Goal: Navigation & Orientation: Find specific page/section

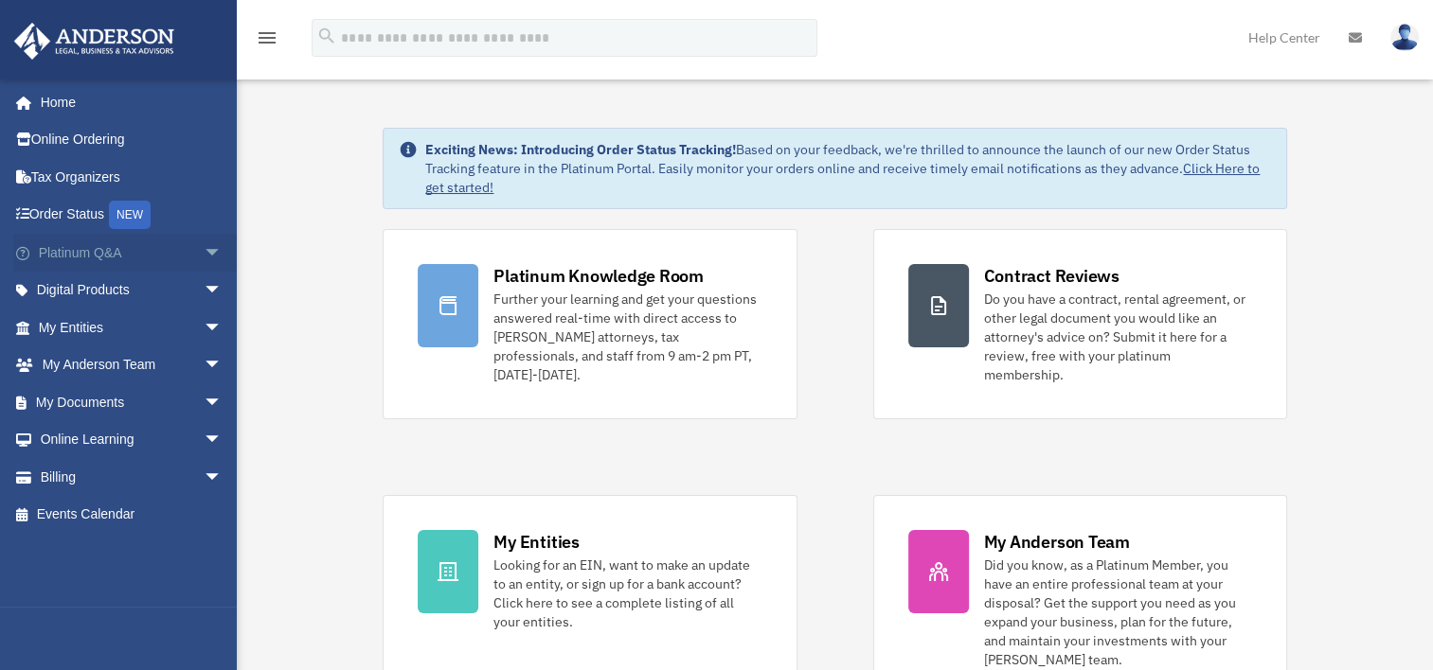
click at [69, 251] on link "Platinum Q&A arrow_drop_down" at bounding box center [132, 253] width 238 height 38
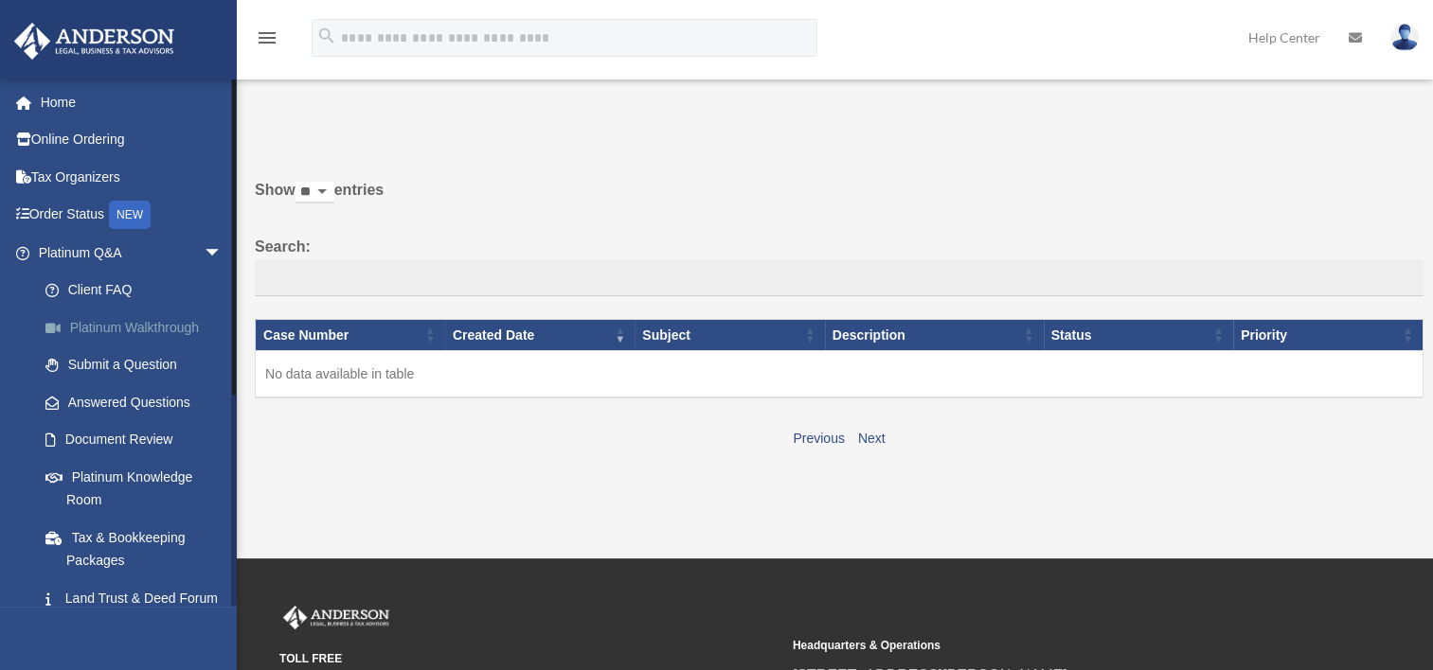
click at [151, 320] on link "Platinum Walkthrough" at bounding box center [139, 328] width 224 height 38
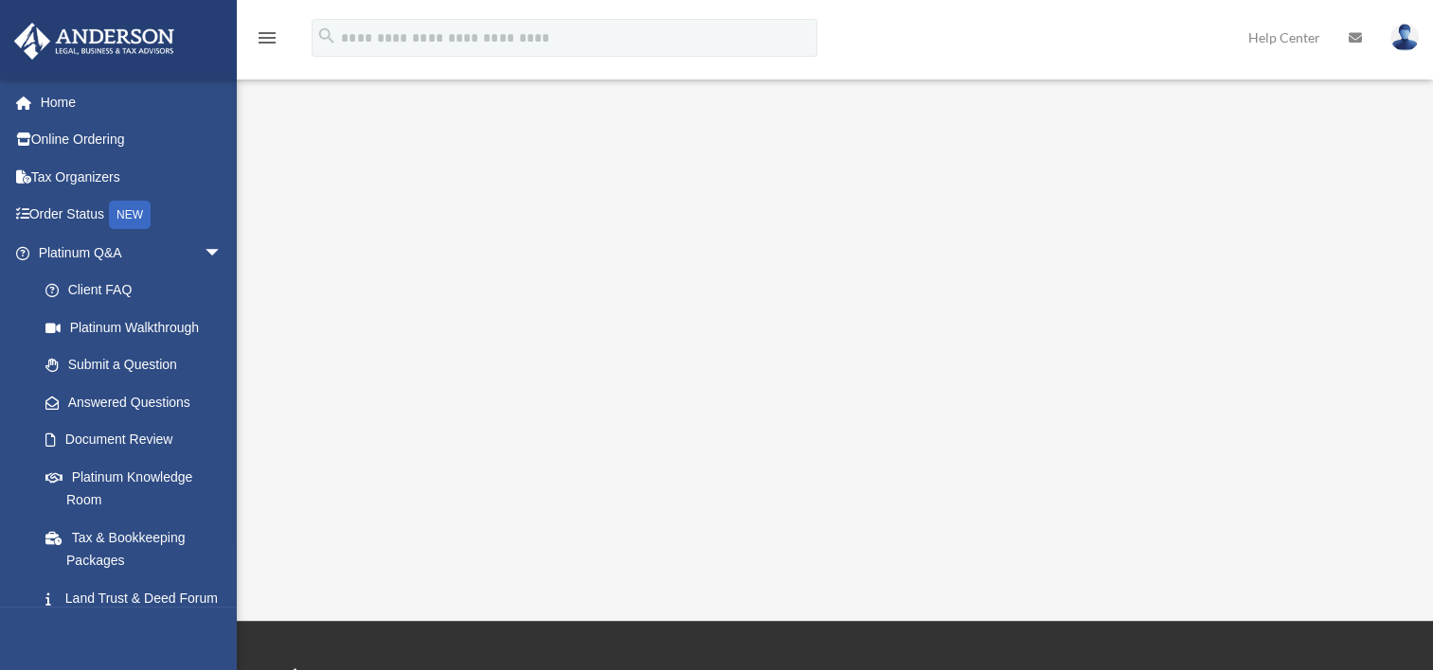
scroll to position [277, 0]
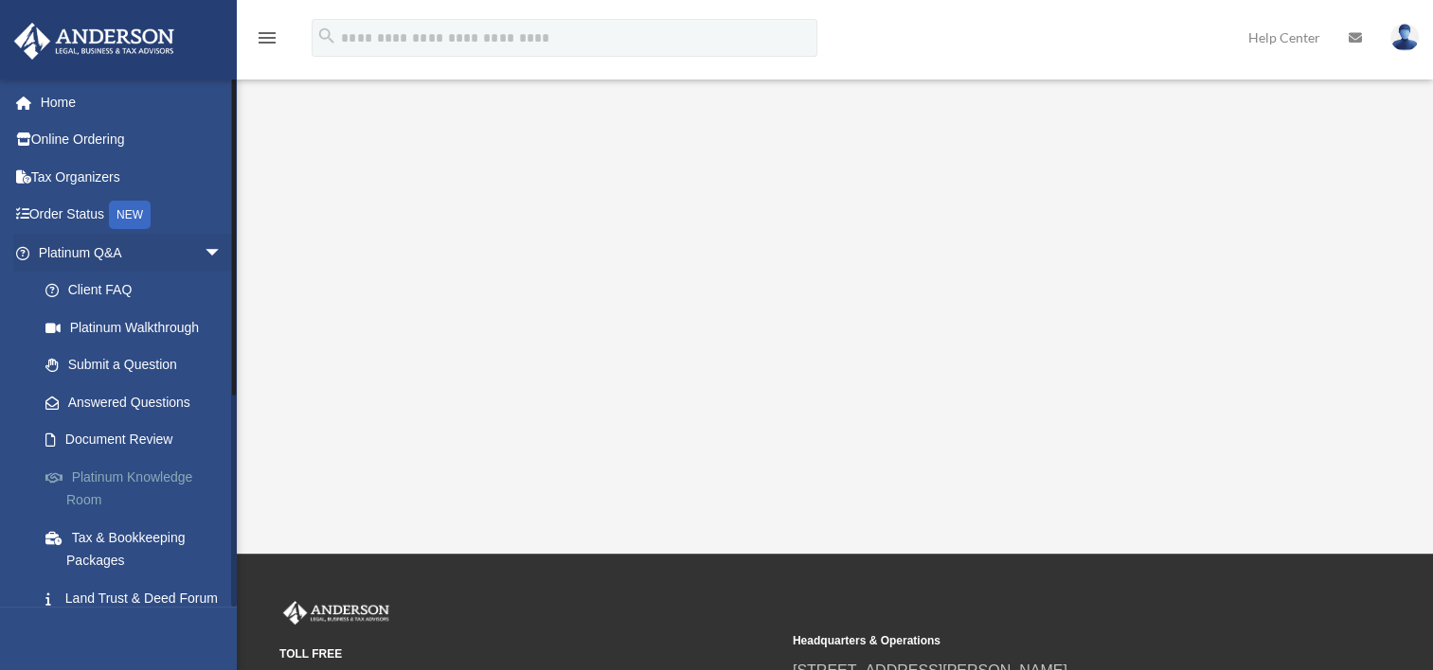
click at [126, 469] on link "Platinum Knowledge Room" at bounding box center [139, 488] width 224 height 61
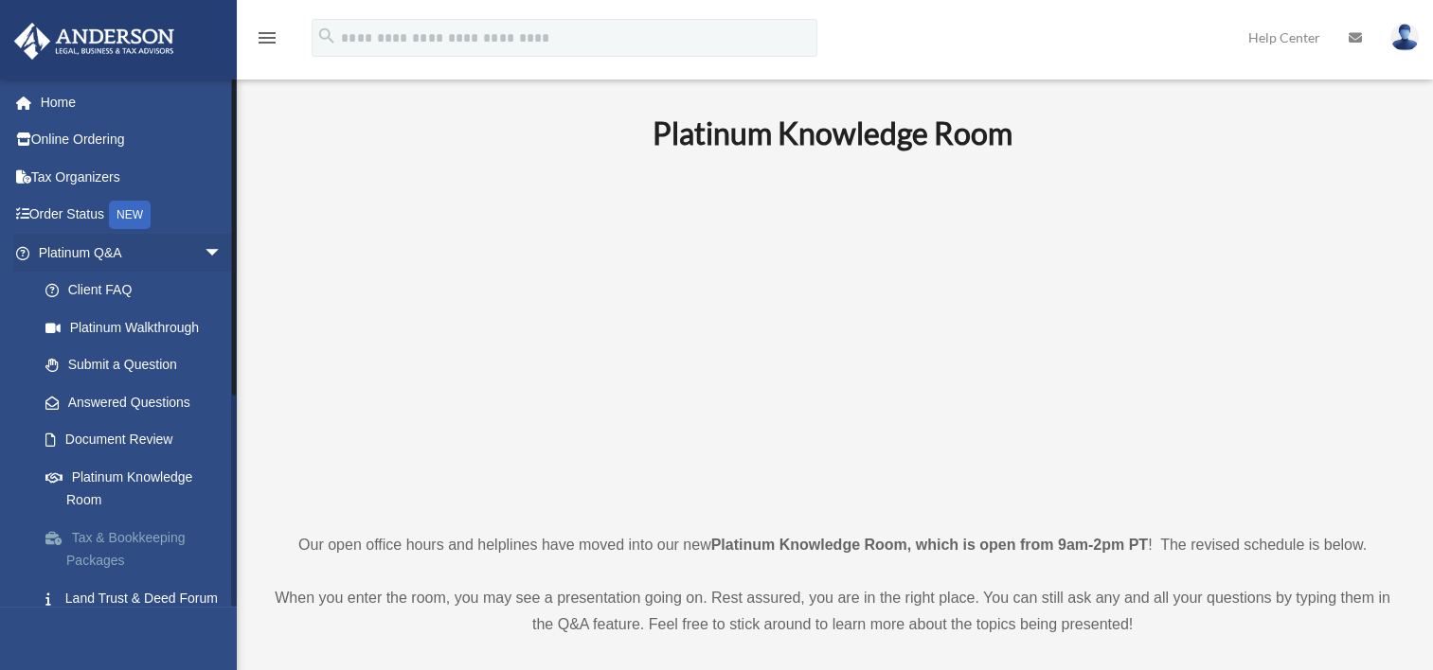
click at [102, 550] on link "Tax & Bookkeeping Packages" at bounding box center [139, 549] width 224 height 61
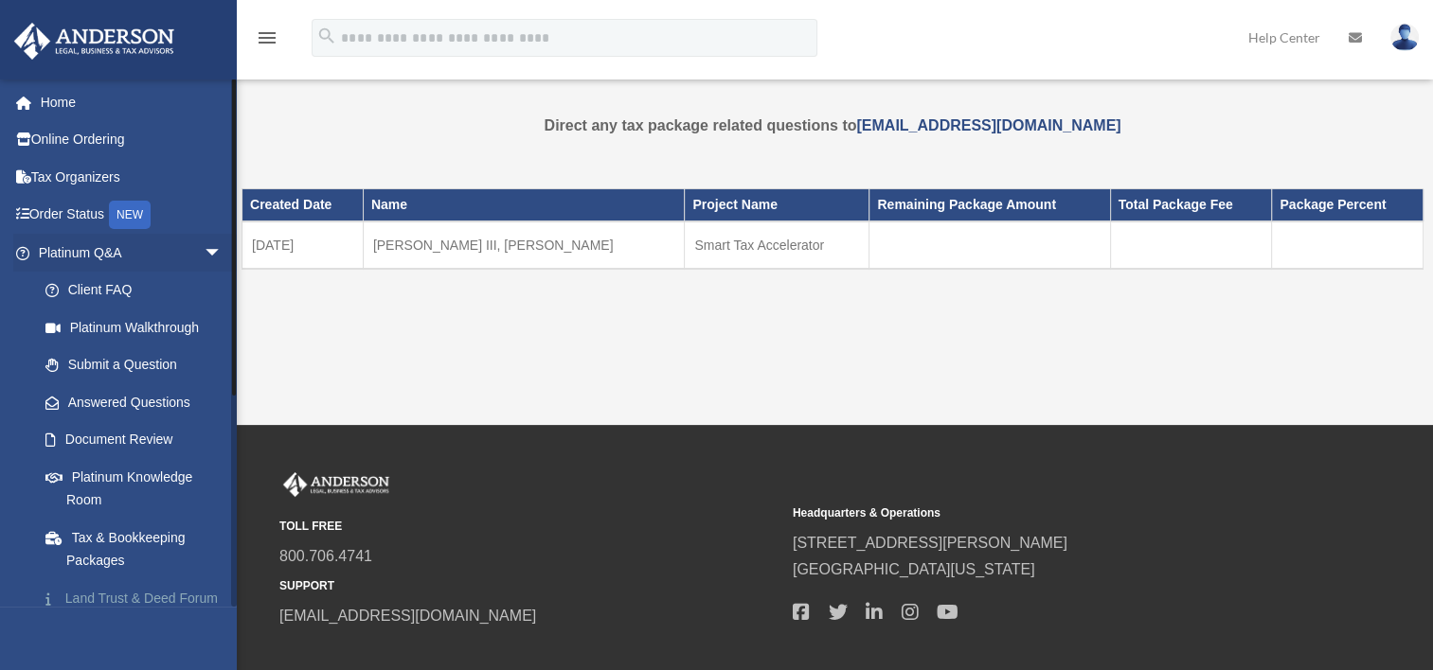
click at [98, 583] on link "Land Trust & Deed Forum" at bounding box center [139, 599] width 224 height 38
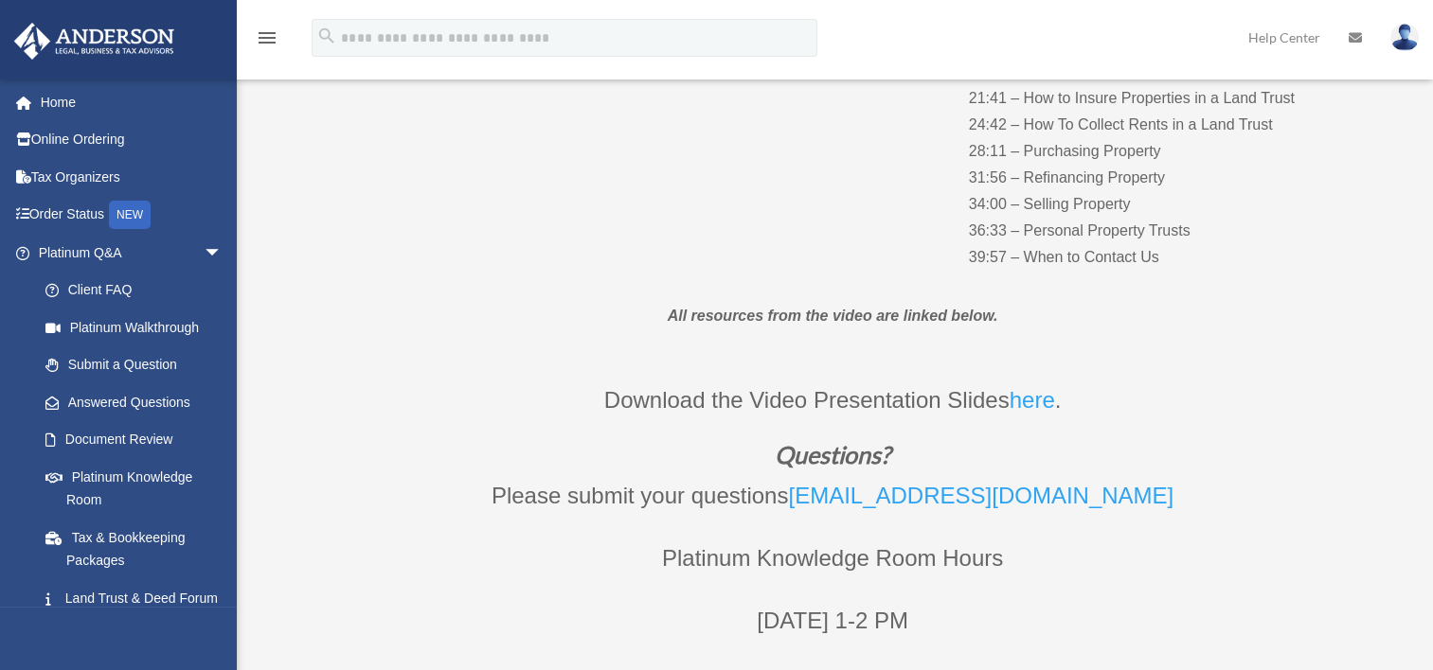
scroll to position [543, 0]
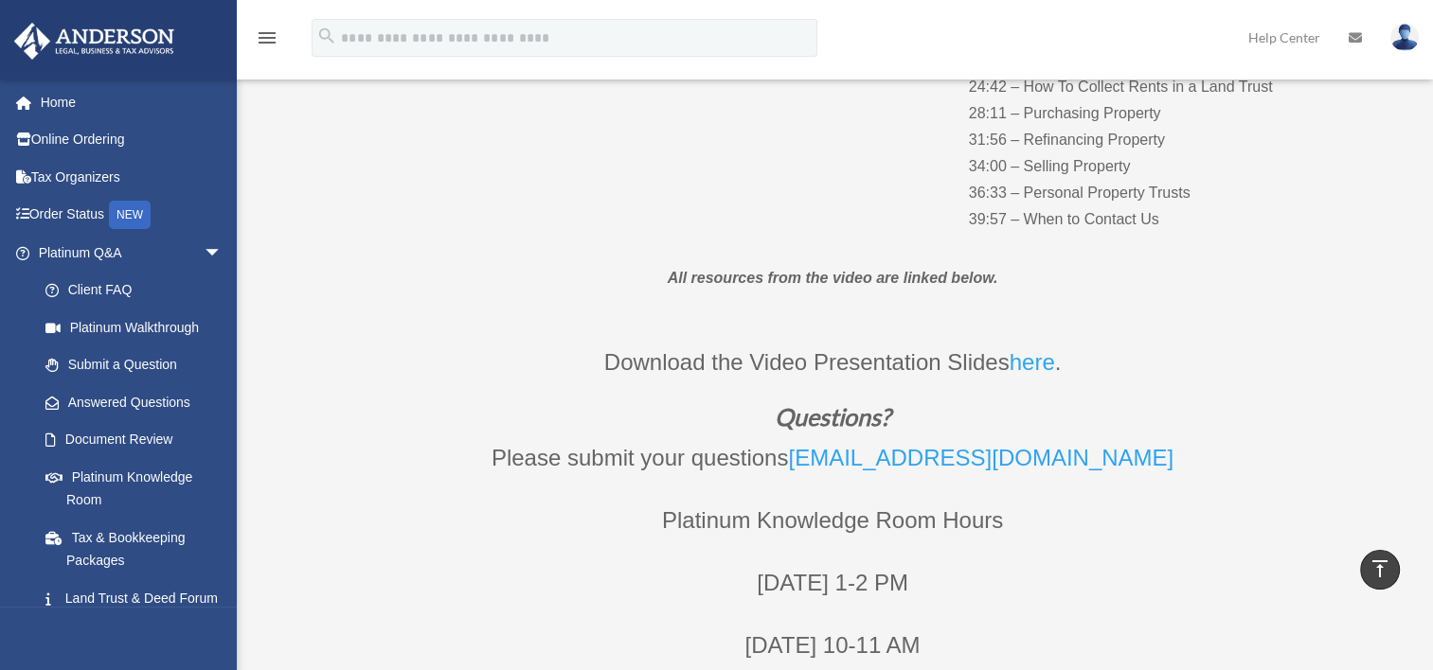
click at [1035, 362] on link "here" at bounding box center [1031, 366] width 45 height 35
click at [66, 203] on link "Order Status NEW" at bounding box center [132, 215] width 238 height 39
